Goal: Task Accomplishment & Management: Manage account settings

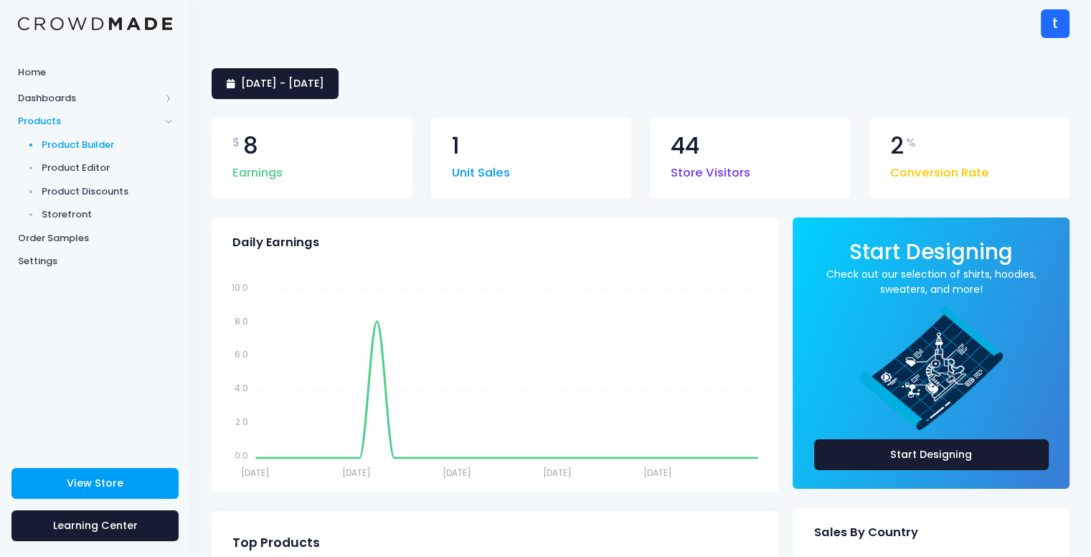
click at [100, 144] on span "Product Builder" at bounding box center [107, 145] width 131 height 14
click at [101, 167] on span "Product Editor" at bounding box center [107, 168] width 131 height 14
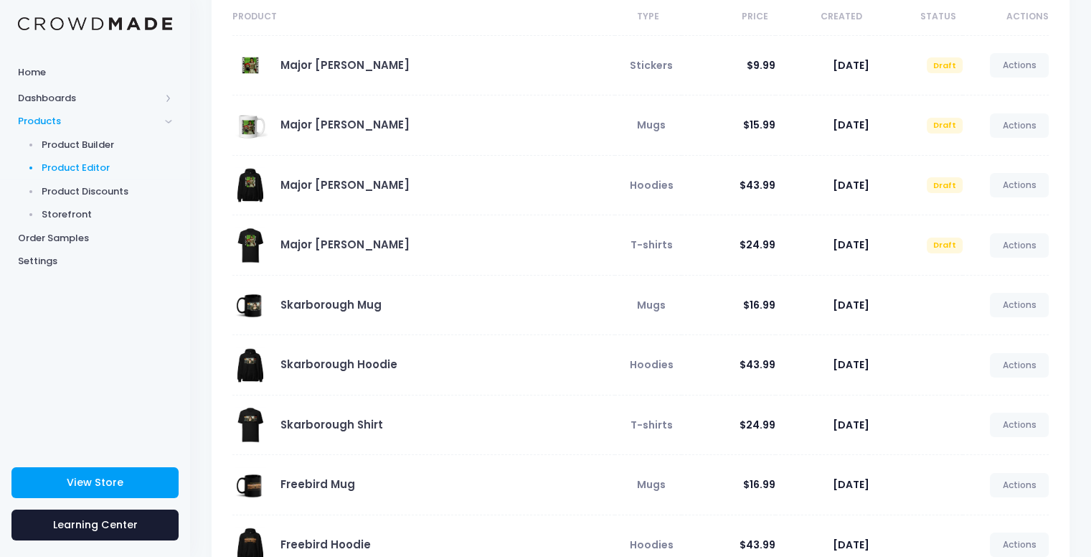
scroll to position [144, 0]
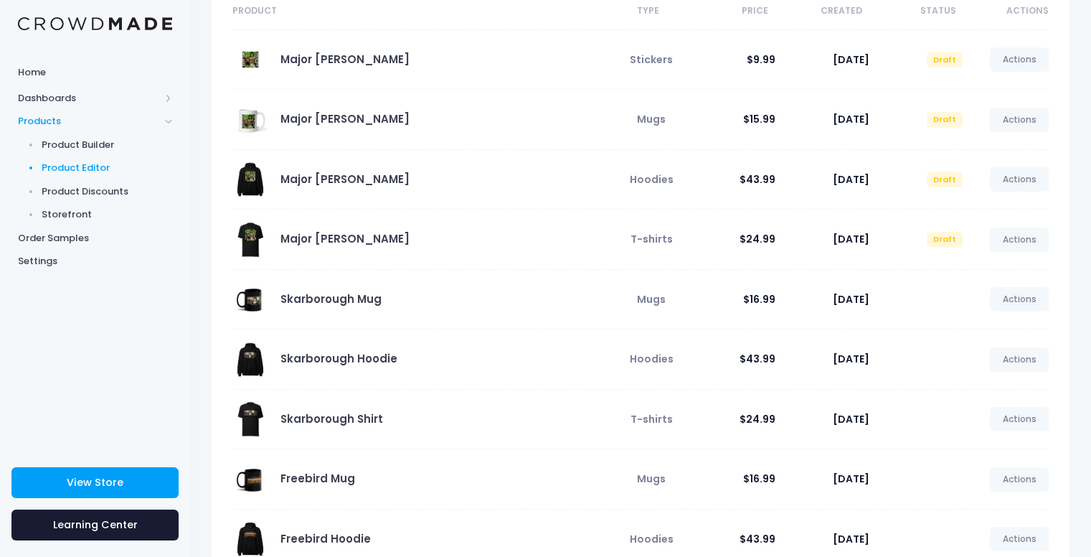
click at [253, 239] on span at bounding box center [251, 240] width 36 height 36
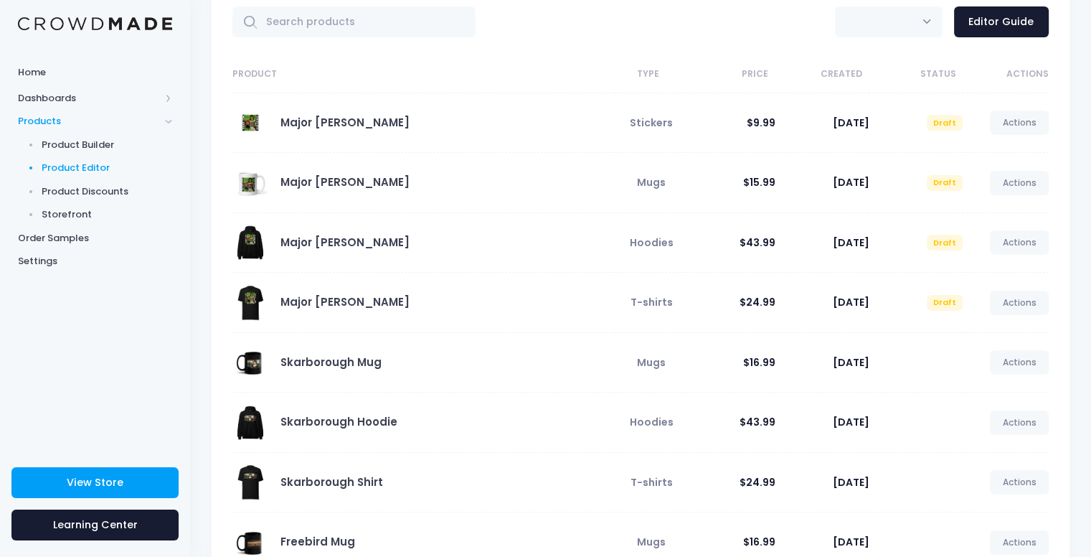
scroll to position [0, 0]
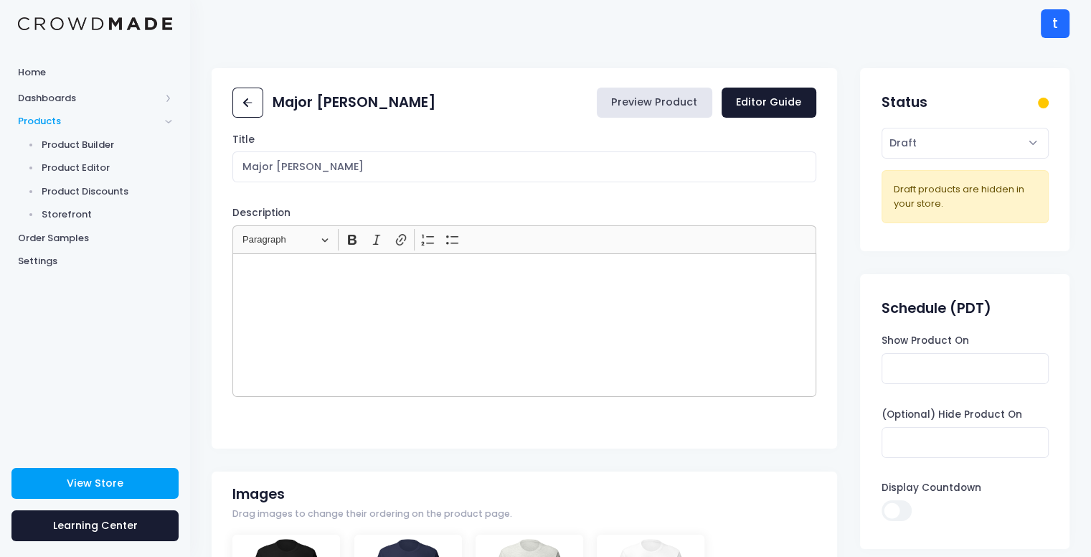
click at [680, 100] on link "Preview Product" at bounding box center [655, 103] width 116 height 31
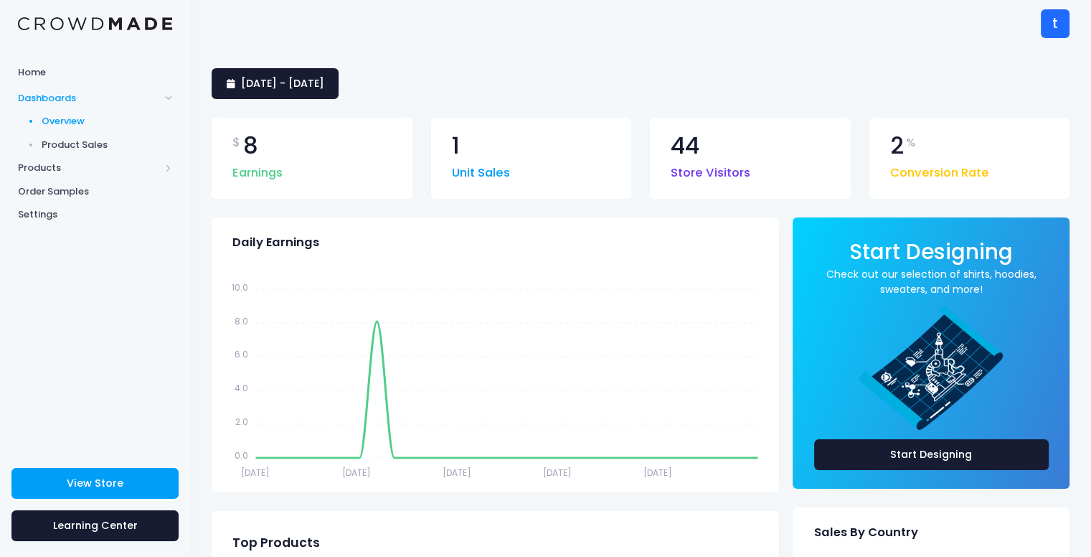
click at [109, 144] on span "Product Sales" at bounding box center [107, 145] width 131 height 14
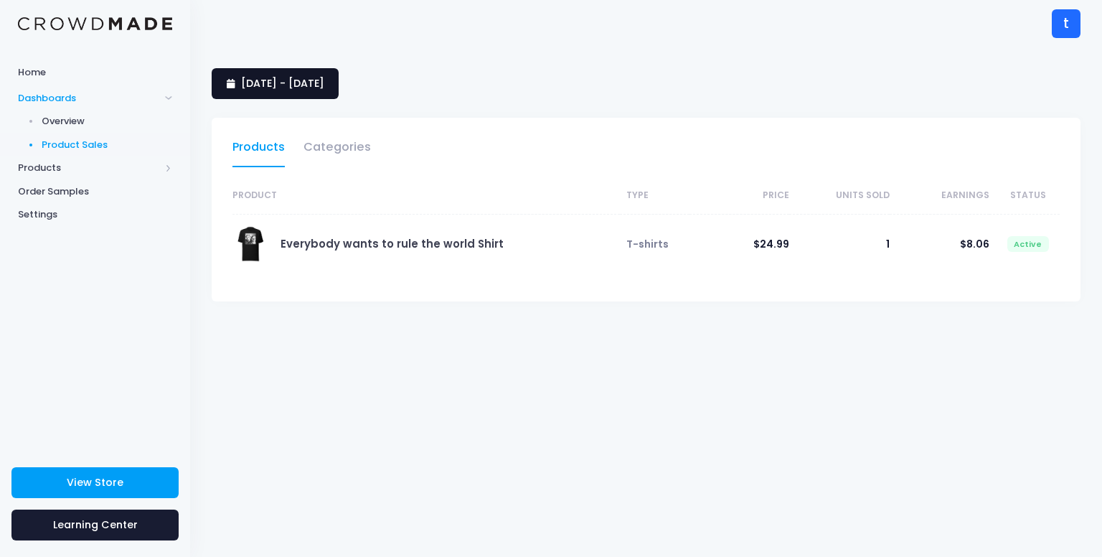
click at [324, 83] on span "Aug. 17, 2025 - Sept. 15, 2025" at bounding box center [282, 83] width 83 height 14
click at [261, 84] on span "Aug. 17, 2025 - Sept. 15, 2025" at bounding box center [282, 83] width 83 height 14
select select "25"
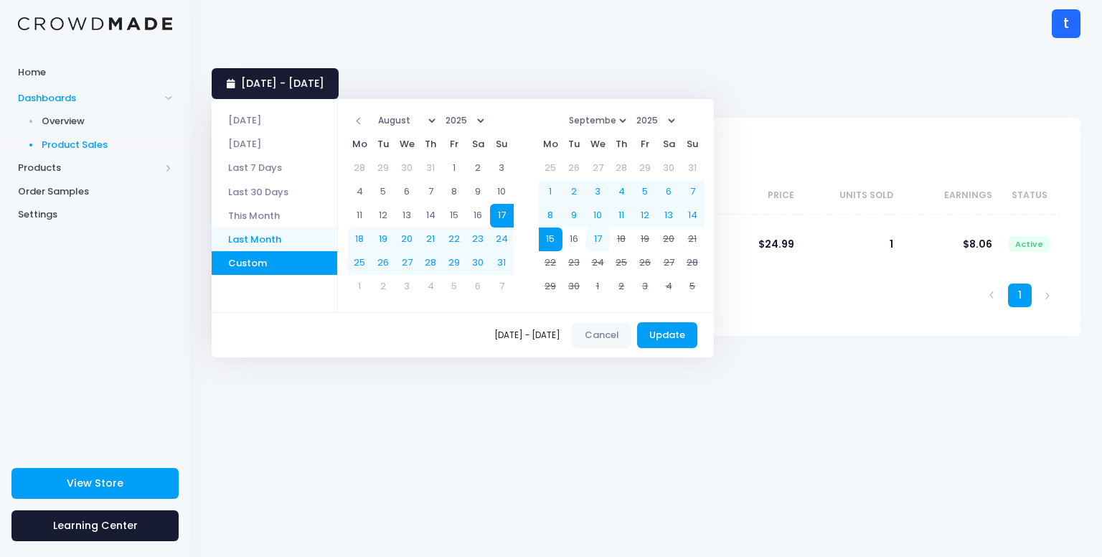
click at [255, 231] on li "Last Month" at bounding box center [275, 239] width 126 height 24
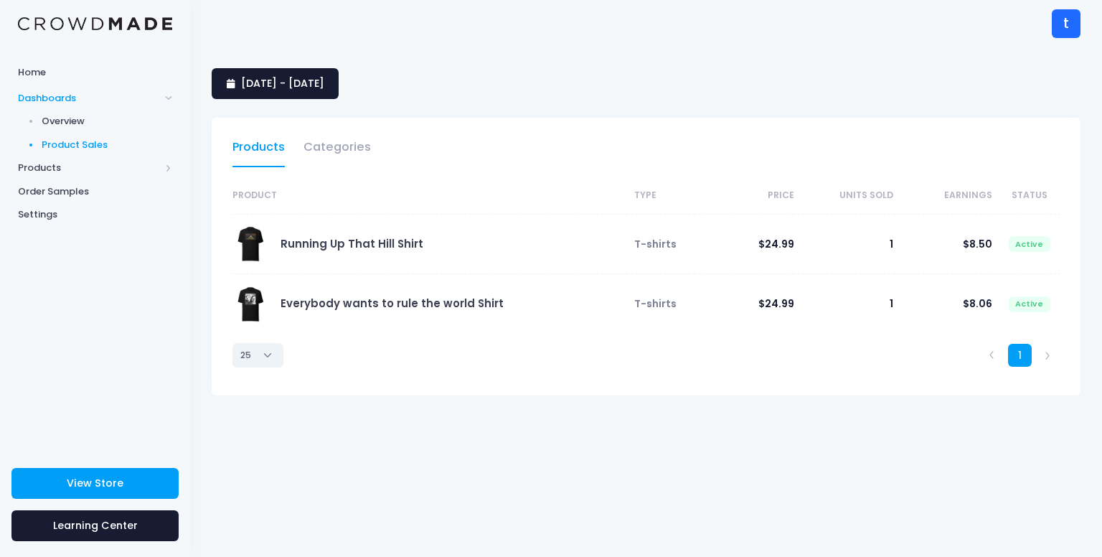
click at [261, 357] on select "10 25 50 100" at bounding box center [258, 355] width 51 height 24
select select "100"
click at [233, 343] on select "10 25 50 100" at bounding box center [258, 355] width 51 height 24
click at [103, 169] on span "Products" at bounding box center [89, 168] width 142 height 14
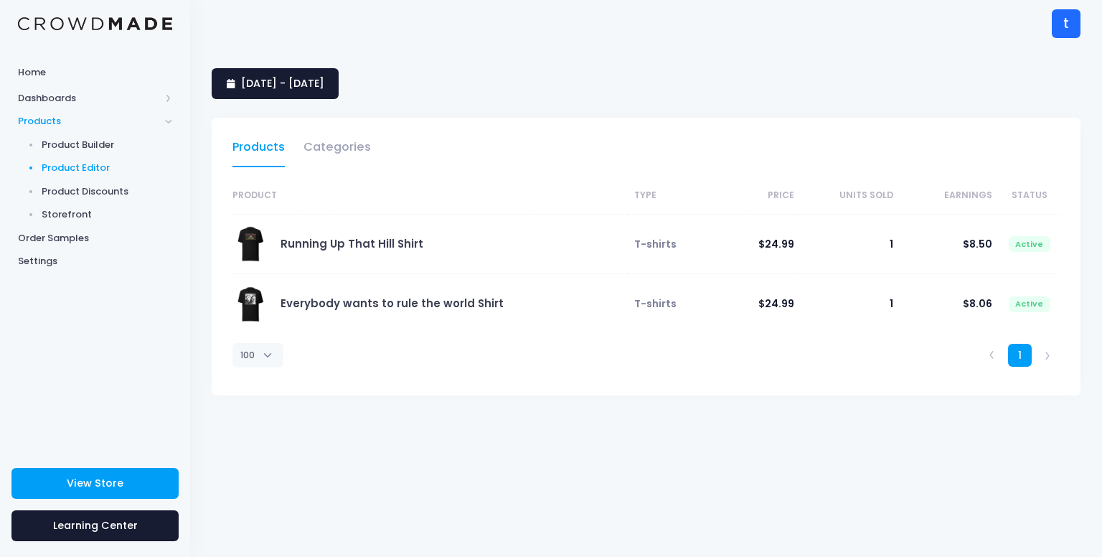
click at [105, 169] on span "Product Editor" at bounding box center [107, 168] width 131 height 14
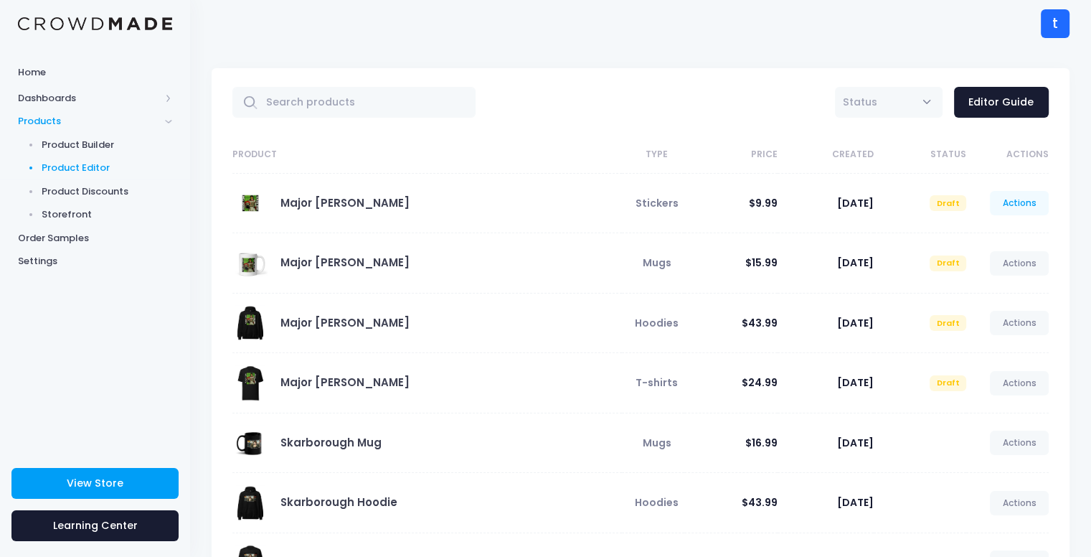
click at [1005, 205] on link "Actions" at bounding box center [1019, 203] width 59 height 24
click at [693, 225] on td "$9.99" at bounding box center [731, 203] width 93 height 60
click at [1013, 192] on link "Actions" at bounding box center [1019, 203] width 59 height 24
click at [837, 380] on span "Sept. 15, 2025" at bounding box center [855, 382] width 37 height 14
drag, startPoint x: 319, startPoint y: 189, endPoint x: 302, endPoint y: 201, distance: 20.7
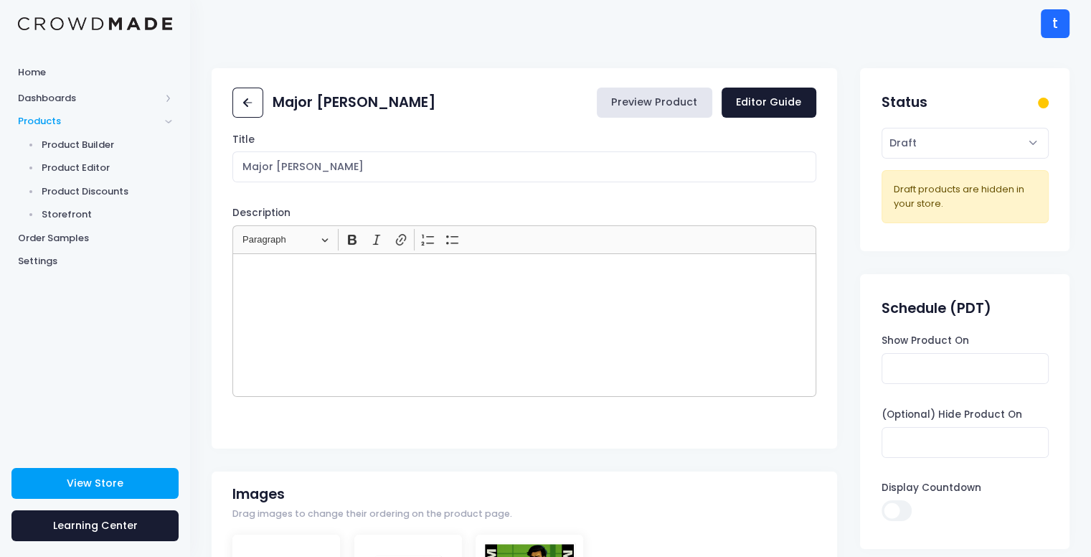
click at [686, 97] on link "Preview Product" at bounding box center [655, 103] width 116 height 31
